Goal: Task Accomplishment & Management: Complete application form

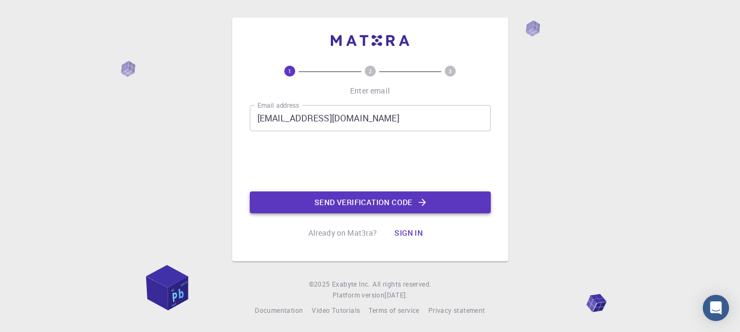
click at [396, 204] on button "Send verification code" at bounding box center [370, 203] width 241 height 22
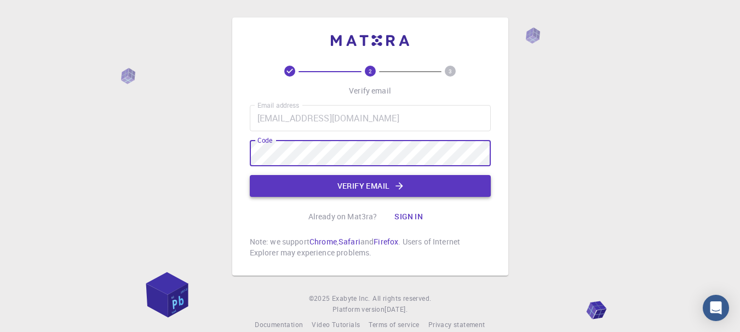
click at [357, 185] on button "Verify email" at bounding box center [370, 186] width 241 height 22
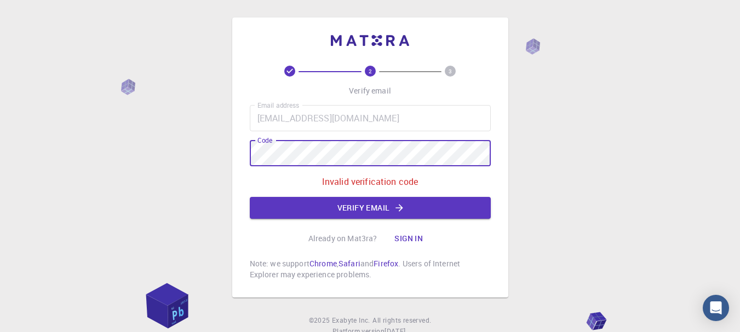
click at [228, 154] on div "2 3 Verify email Email address [EMAIL_ADDRESS][DOMAIN_NAME] Email address Code …" at bounding box center [370, 185] width 740 height 370
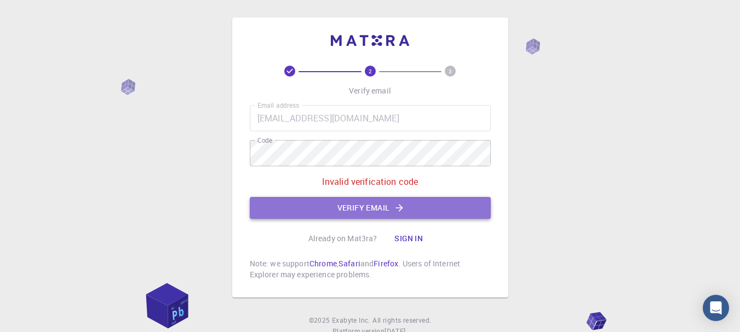
click at [390, 210] on button "Verify email" at bounding box center [370, 208] width 241 height 22
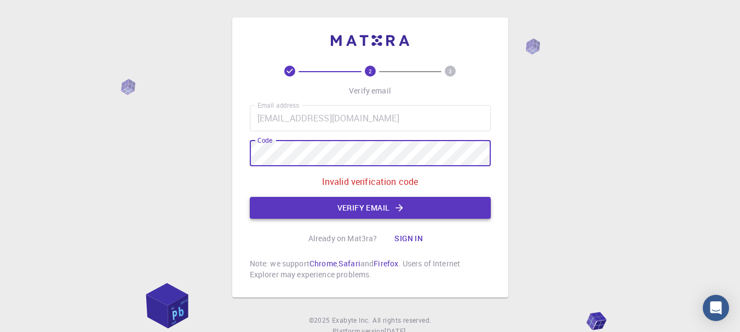
click at [371, 202] on button "Verify email" at bounding box center [370, 208] width 241 height 22
